Goal: Contribute content: Add original content to the website for others to see

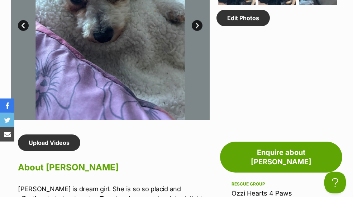
scroll to position [480, 0]
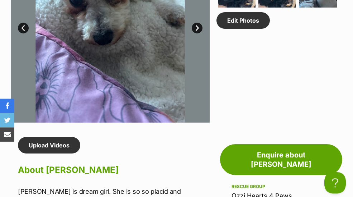
click at [247, 29] on link "Edit Photos" at bounding box center [243, 20] width 53 height 17
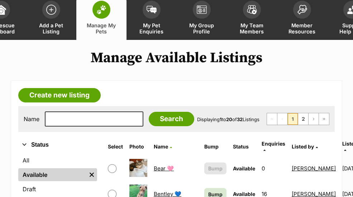
scroll to position [43, 0]
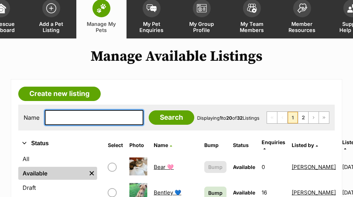
click at [98, 119] on input "text" at bounding box center [94, 117] width 99 height 15
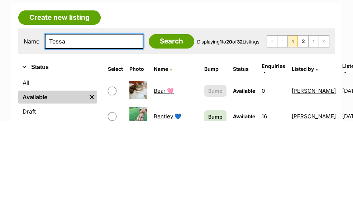
type input "Tessa"
click at [154, 110] on input "Search" at bounding box center [172, 117] width 46 height 14
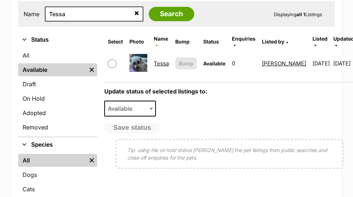
scroll to position [146, 0]
click at [157, 61] on link "Tessa" at bounding box center [161, 63] width 15 height 7
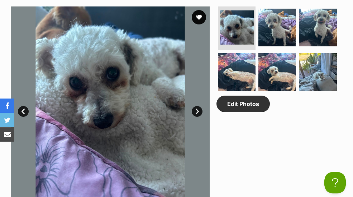
scroll to position [397, 0]
click at [247, 112] on link "Edit Photos" at bounding box center [243, 103] width 53 height 17
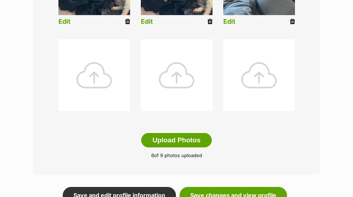
scroll to position [355, 0]
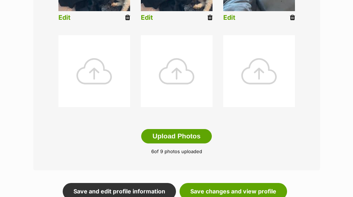
click at [192, 135] on button "Upload Photos" at bounding box center [176, 136] width 70 height 14
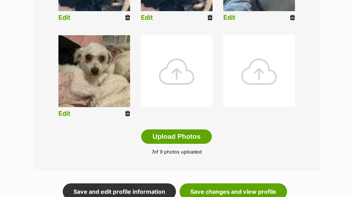
click at [106, 76] on img at bounding box center [94, 71] width 72 height 72
click at [69, 111] on link "Edit" at bounding box center [64, 114] width 12 height 8
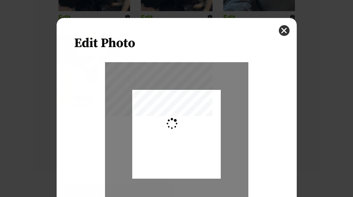
scroll to position [0, 0]
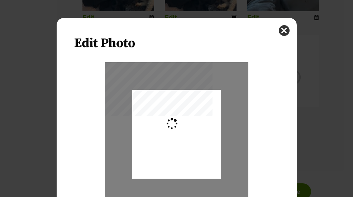
type input "0.3659"
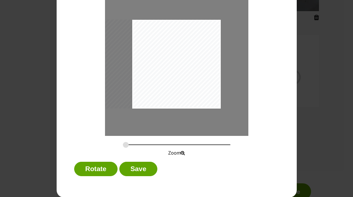
scroll to position [70, 0]
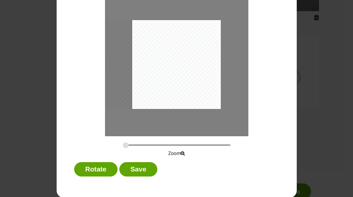
click at [146, 169] on button "Save" at bounding box center [138, 169] width 38 height 14
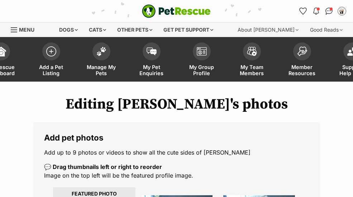
scroll to position [355, 0]
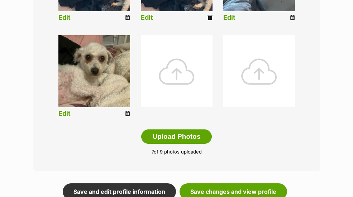
click at [65, 113] on link "Edit" at bounding box center [64, 114] width 12 height 8
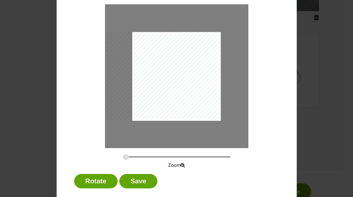
scroll to position [64, 0]
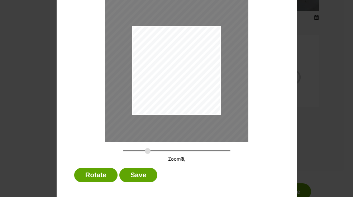
type input "0.6115"
click at [140, 175] on button "Save" at bounding box center [138, 175] width 38 height 14
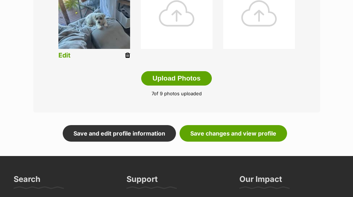
scroll to position [416, 0]
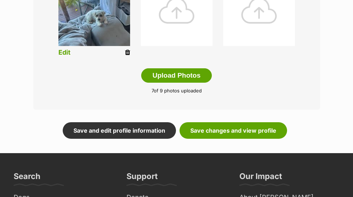
click at [199, 76] on button "Upload Photos" at bounding box center [176, 75] width 70 height 14
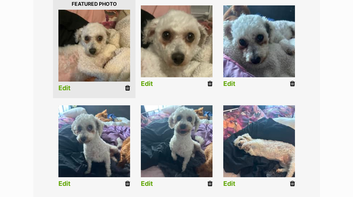
scroll to position [190, 0]
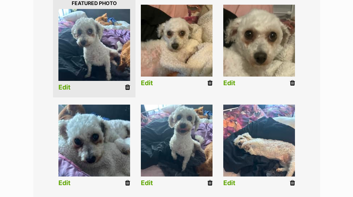
click at [67, 91] on link "Edit" at bounding box center [64, 88] width 12 height 8
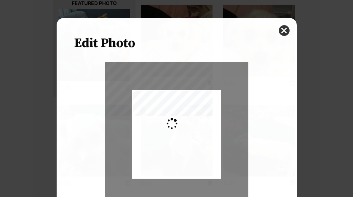
scroll to position [0, 0]
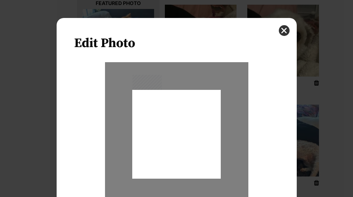
type input "0.2744"
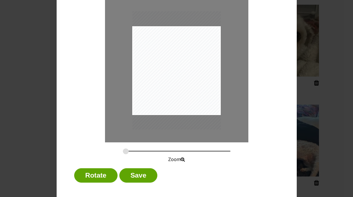
scroll to position [65, 0]
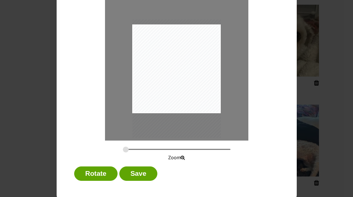
click at [144, 174] on button "Save" at bounding box center [138, 173] width 38 height 14
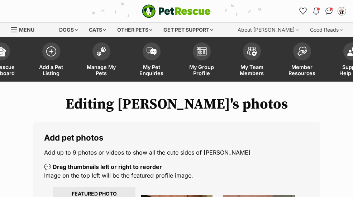
scroll to position [190, 0]
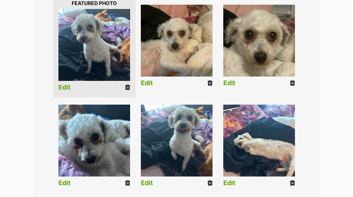
click at [67, 89] on link "Edit" at bounding box center [64, 88] width 12 height 8
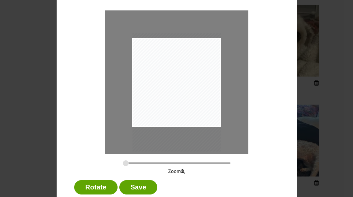
scroll to position [53, 0]
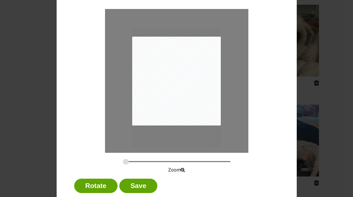
click at [180, 173] on p "Zoom" at bounding box center [177, 169] width 154 height 7
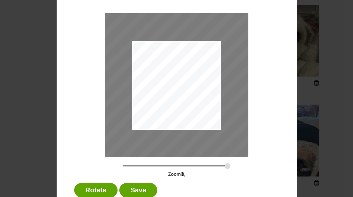
scroll to position [52, 0]
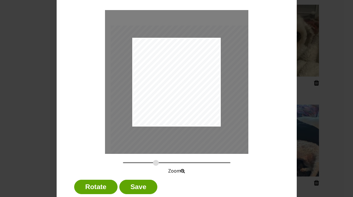
click at [156, 165] on input "Dialog Window - Close (Press escape to close)" at bounding box center [177, 162] width 108 height 7
type input "0.406"
click at [142, 192] on button "Save" at bounding box center [138, 186] width 38 height 14
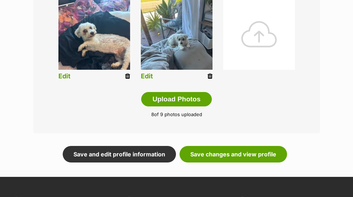
scroll to position [393, 0]
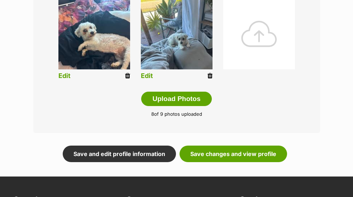
click at [239, 156] on link "Save changes and view profile" at bounding box center [234, 153] width 108 height 17
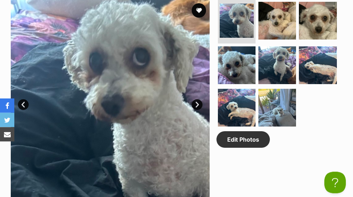
scroll to position [404, 0]
click at [282, 39] on img at bounding box center [278, 21] width 38 height 38
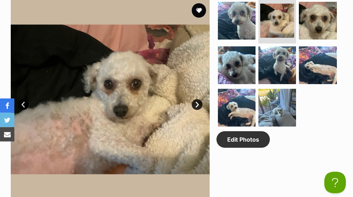
click at [328, 39] on img at bounding box center [318, 21] width 38 height 38
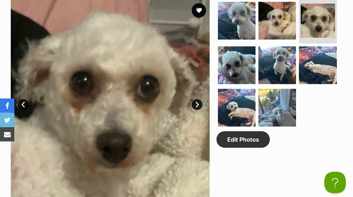
scroll to position [0, 0]
